Goal: Navigation & Orientation: Find specific page/section

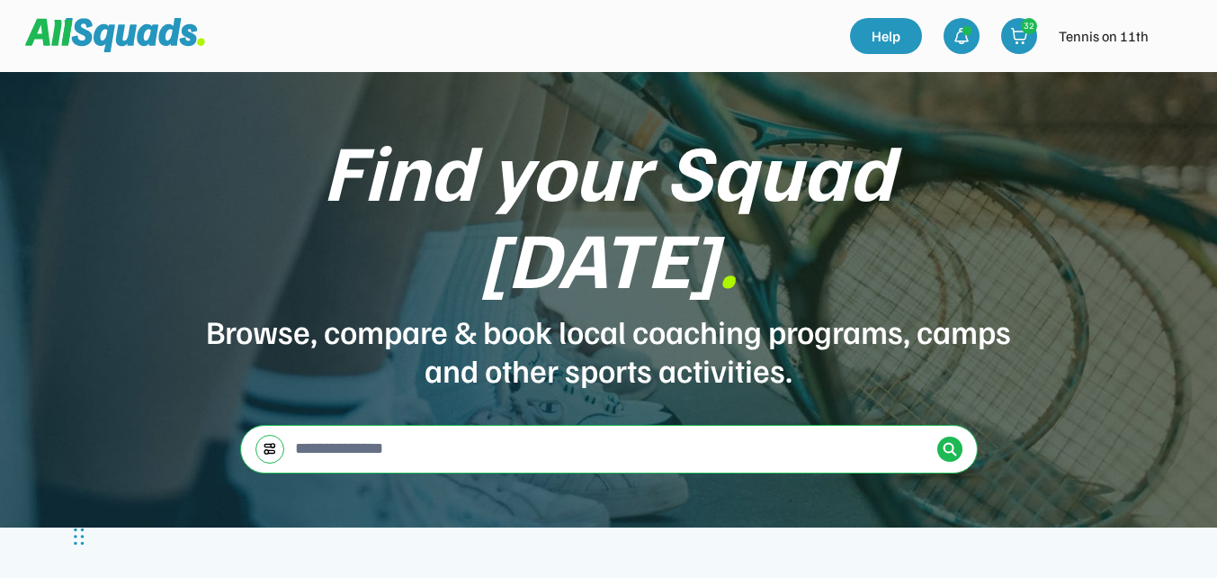
click at [1171, 40] on img at bounding box center [1178, 36] width 36 height 36
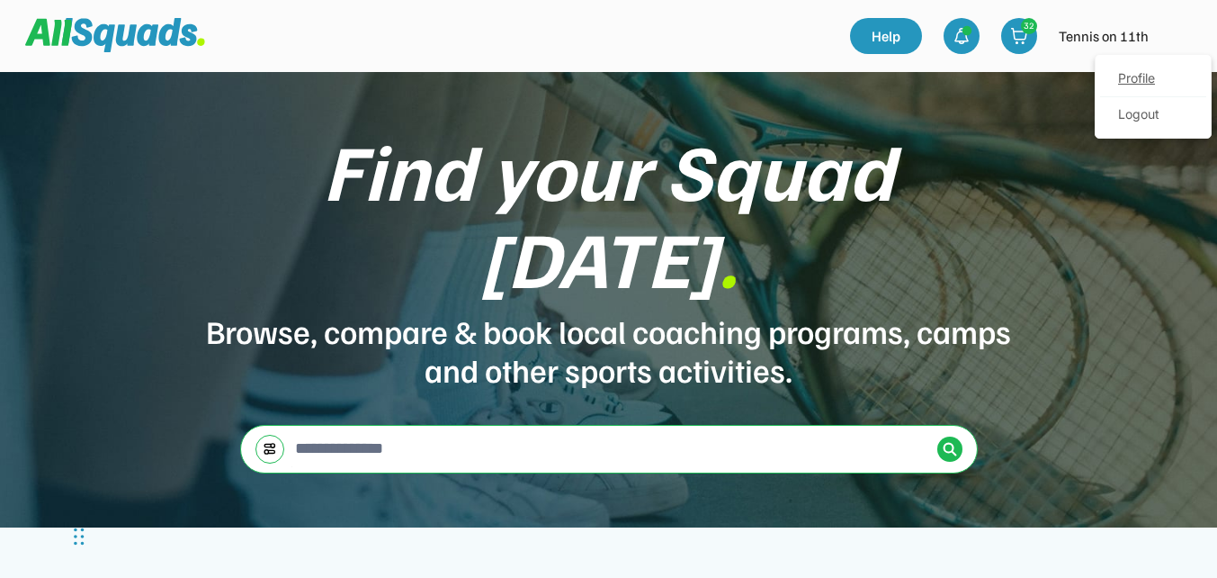
click at [1159, 78] on link "Profile" at bounding box center [1153, 79] width 106 height 36
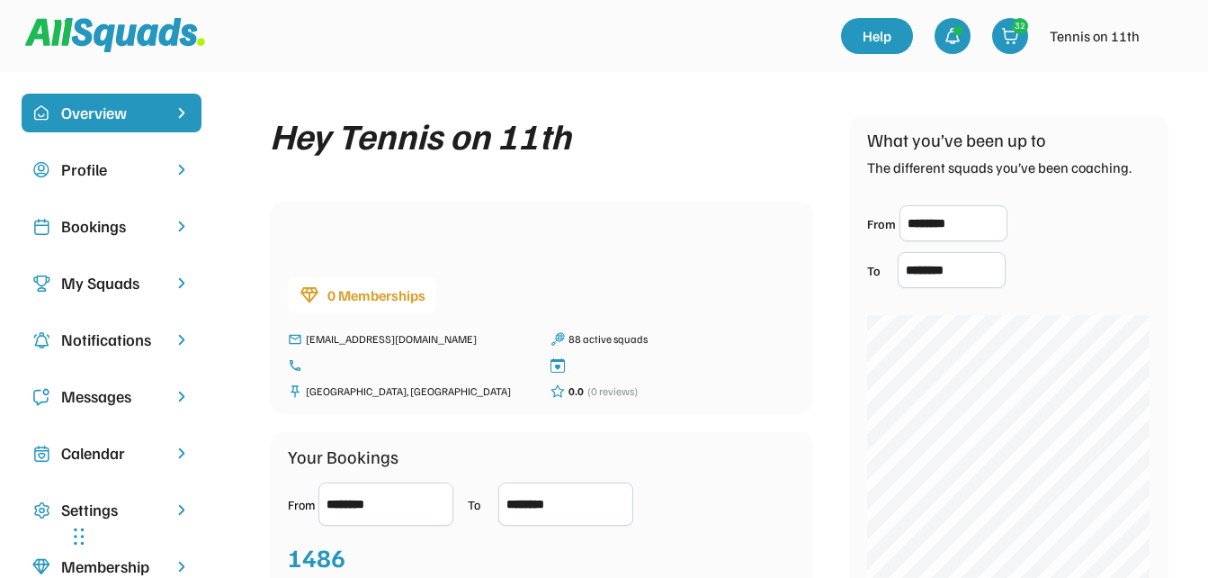
click at [103, 288] on div "My Squads" at bounding box center [111, 283] width 101 height 24
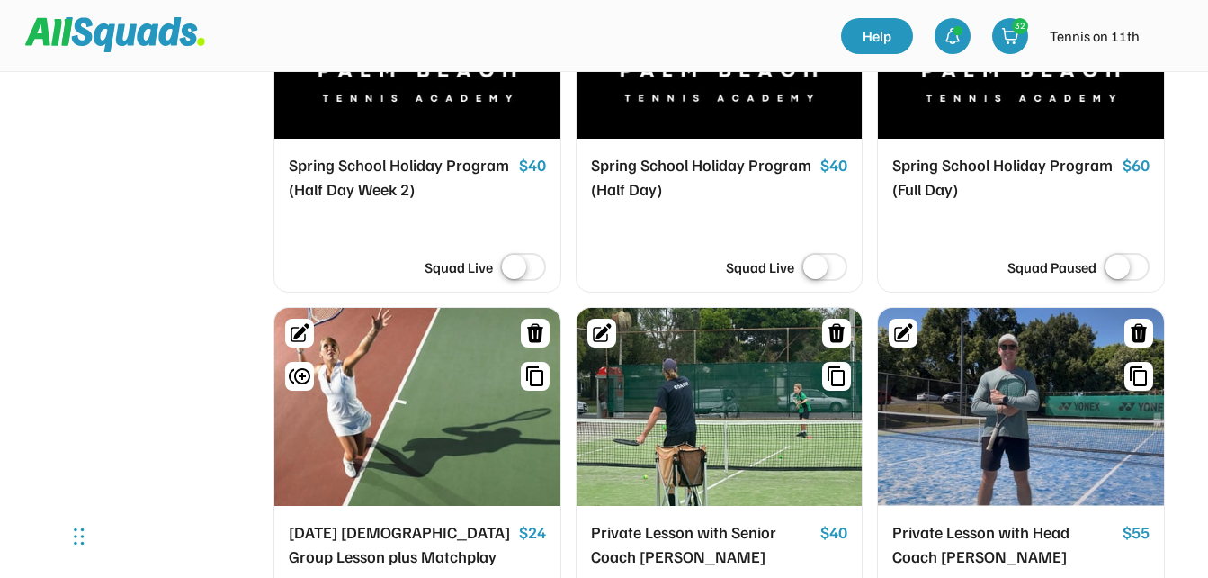
scroll to position [2635, 0]
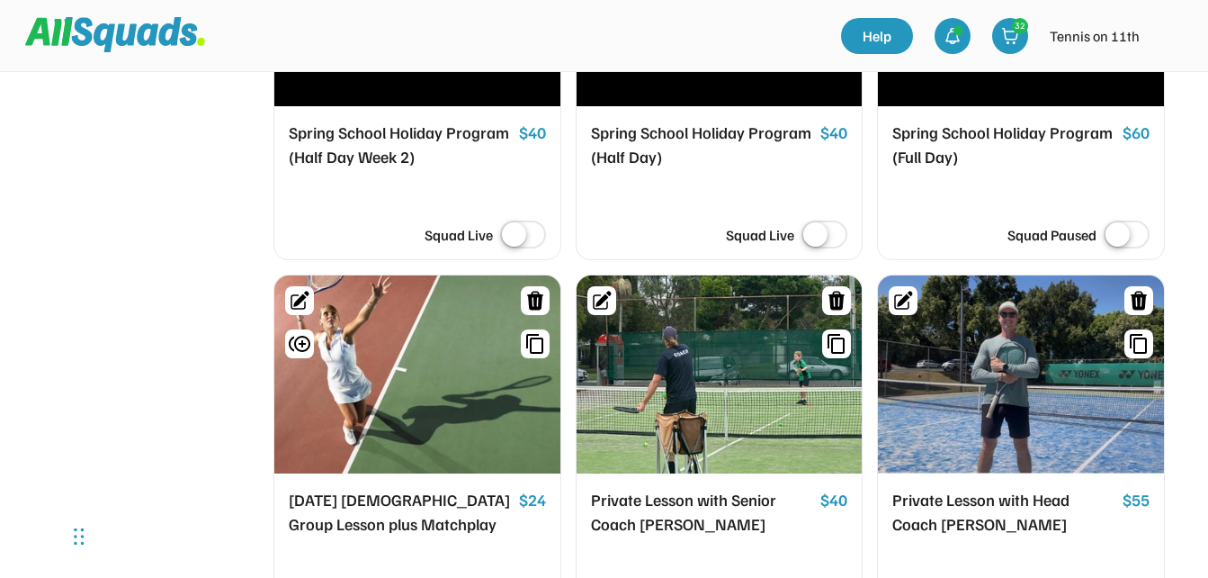
click at [991, 354] on div at bounding box center [1021, 374] width 286 height 198
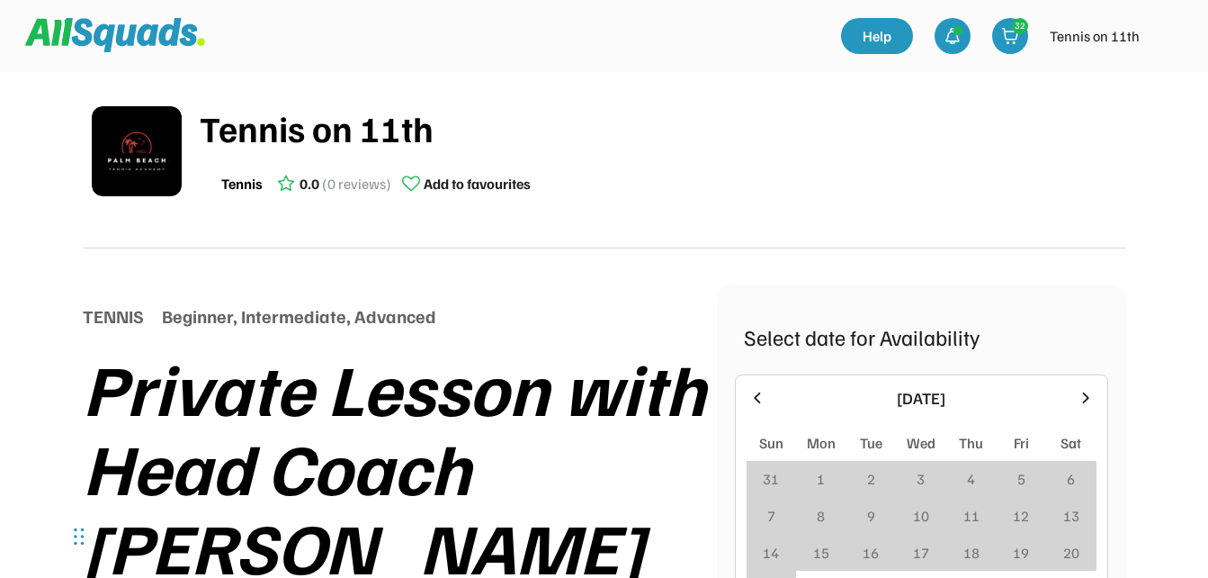
click at [1172, 34] on img at bounding box center [1169, 36] width 36 height 36
